Goal: Communication & Community: Participate in discussion

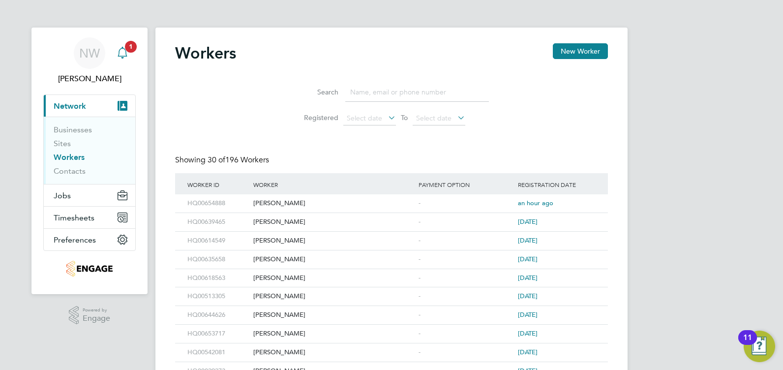
click at [120, 54] on icon "Main navigation" at bounding box center [123, 53] width 12 height 12
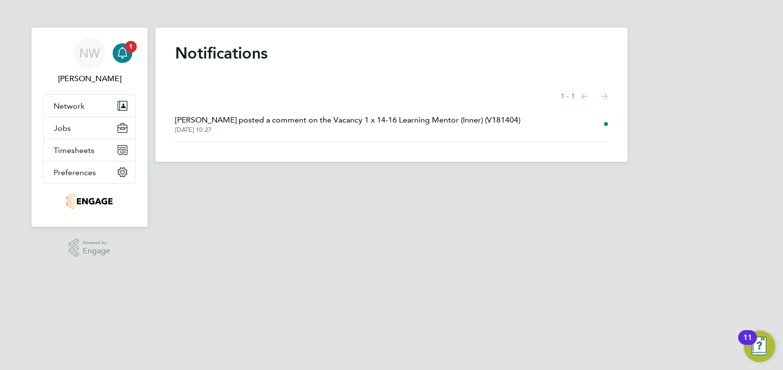
click at [281, 123] on span "[PERSON_NAME] posted a comment on the Vacancy 1 x 14-16 Learning Mentor (Inner)…" at bounding box center [347, 120] width 345 height 12
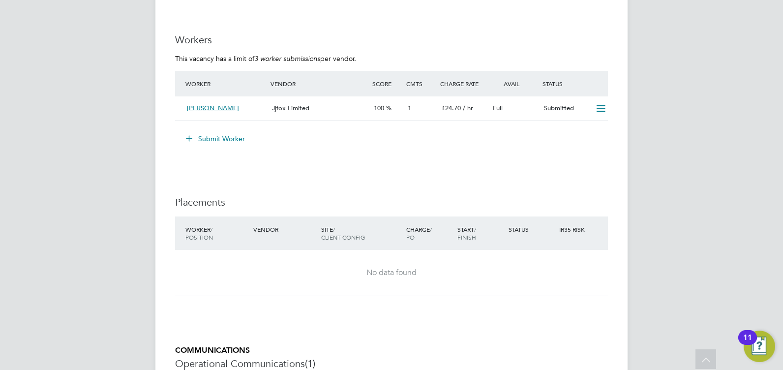
scroll to position [1828, 0]
